Goal: Task Accomplishment & Management: Use online tool/utility

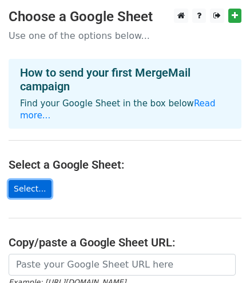
click at [15, 180] on link "Select..." at bounding box center [30, 189] width 43 height 18
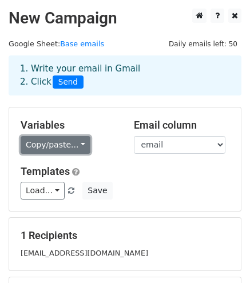
click at [59, 142] on link "Copy/paste..." at bounding box center [56, 145] width 70 height 18
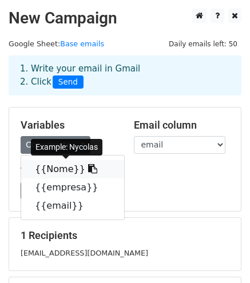
click at [59, 164] on link "{{Nome}}" at bounding box center [72, 169] width 103 height 18
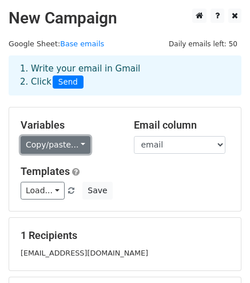
click at [77, 149] on link "Copy/paste..." at bounding box center [56, 145] width 70 height 18
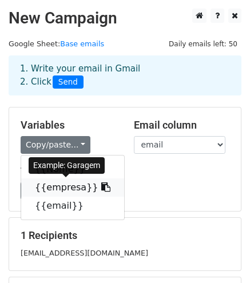
click at [72, 192] on link "{{empresa}}" at bounding box center [72, 187] width 103 height 18
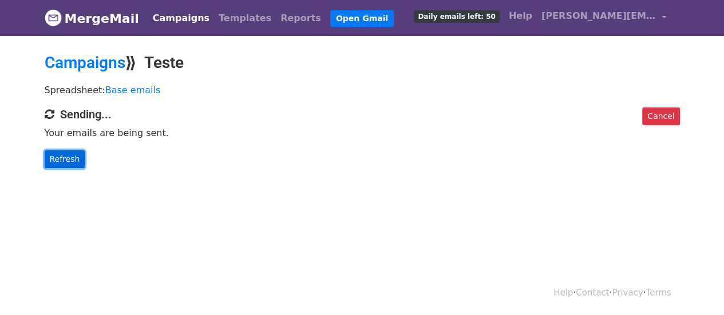
click at [69, 162] on link "Refresh" at bounding box center [65, 159] width 41 height 18
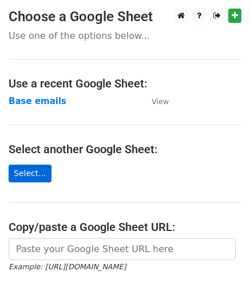
click at [34, 174] on link "Select..." at bounding box center [30, 174] width 43 height 18
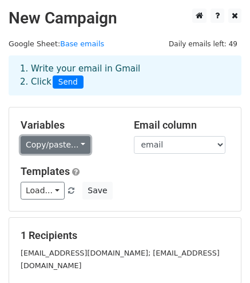
click at [39, 142] on link "Copy/paste..." at bounding box center [56, 145] width 70 height 18
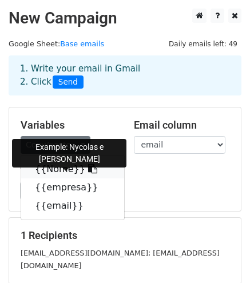
click at [53, 165] on link "{{Nome}}" at bounding box center [72, 169] width 103 height 18
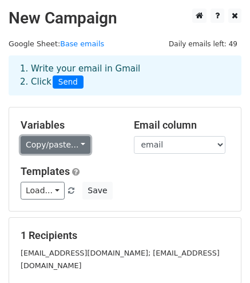
click at [59, 146] on link "Copy/paste..." at bounding box center [56, 145] width 70 height 18
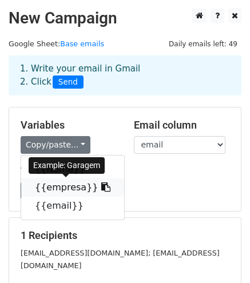
click at [72, 184] on link "{{empresa}}" at bounding box center [72, 187] width 103 height 18
